Goal: Transaction & Acquisition: Purchase product/service

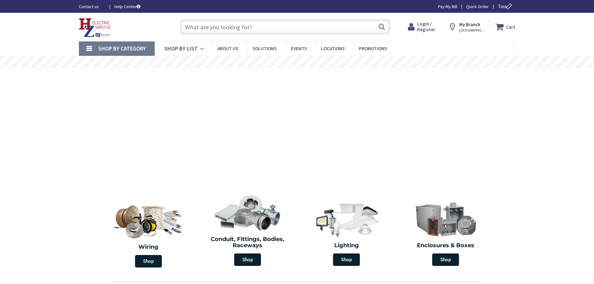
click at [428, 23] on span "Login / Register" at bounding box center [426, 27] width 18 height 12
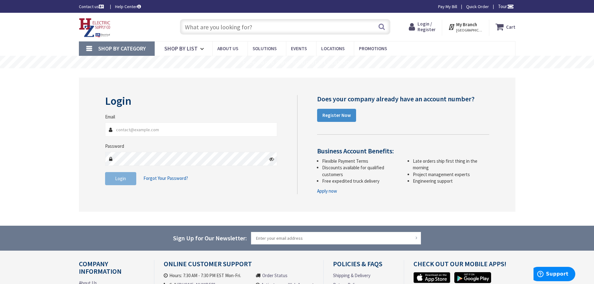
click at [153, 134] on input "Email" at bounding box center [191, 130] width 172 height 14
click at [141, 132] on input "Email" at bounding box center [191, 130] width 172 height 14
click at [241, 27] on input "text" at bounding box center [285, 27] width 211 height 16
paste input "REMPHOS RP-LBI-G1-4F-15W-40K-WC"
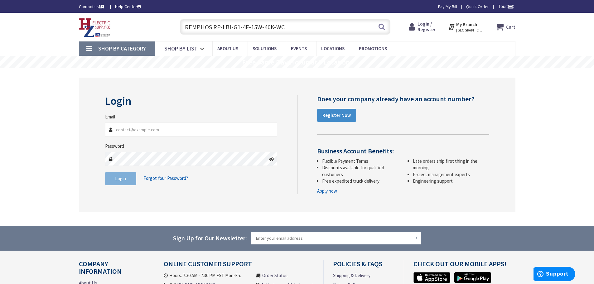
type input "REMPHOS RP-LBI-G1-4F-15W-40K-WC."
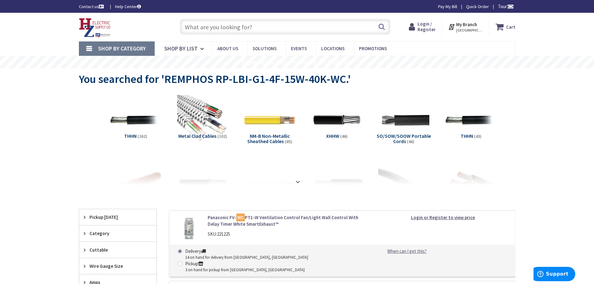
click at [235, 27] on input "text" at bounding box center [285, 27] width 211 height 16
paste input "REMPHOS RP-LBI-G1-4F-15W-40K-WC"
drag, startPoint x: 213, startPoint y: 27, endPoint x: 479, endPoint y: 68, distance: 269.4
type input "REMPHOS"
